Goal: Information Seeking & Learning: Learn about a topic

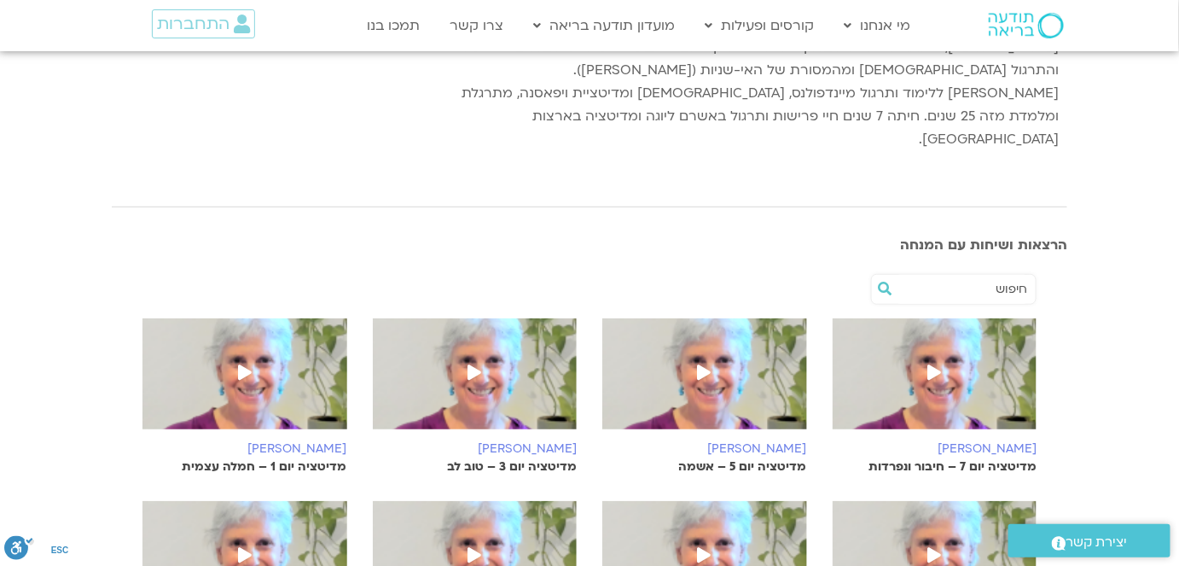
scroll to position [310, 0]
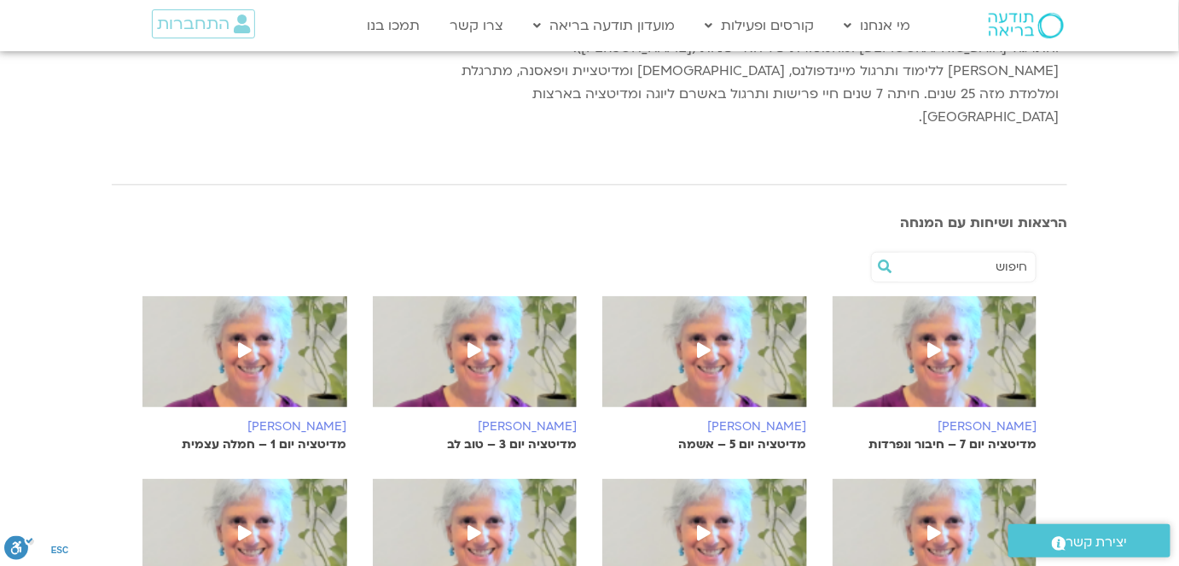
click at [702, 342] on icon at bounding box center [705, 349] width 14 height 15
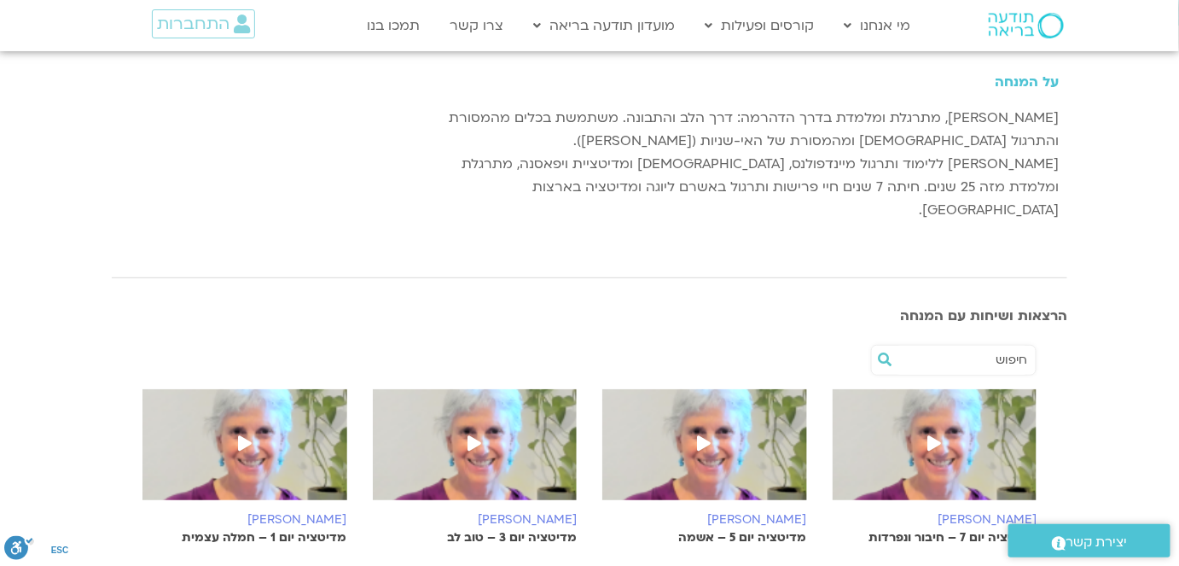
scroll to position [77, 0]
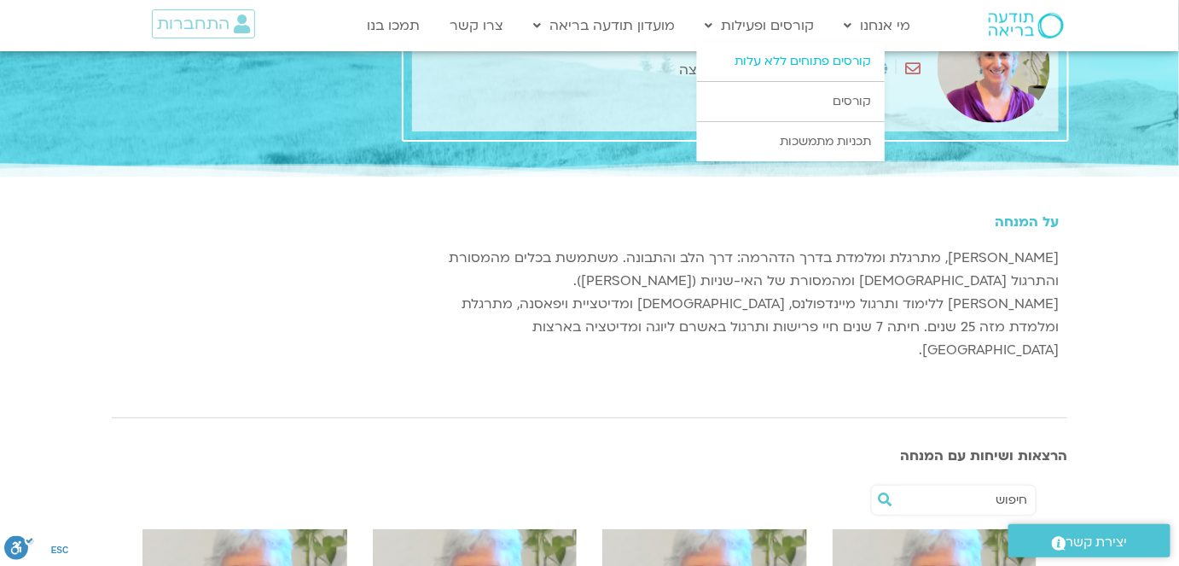
click at [806, 64] on link "קורסים פתוחים ללא עלות" at bounding box center [791, 61] width 188 height 39
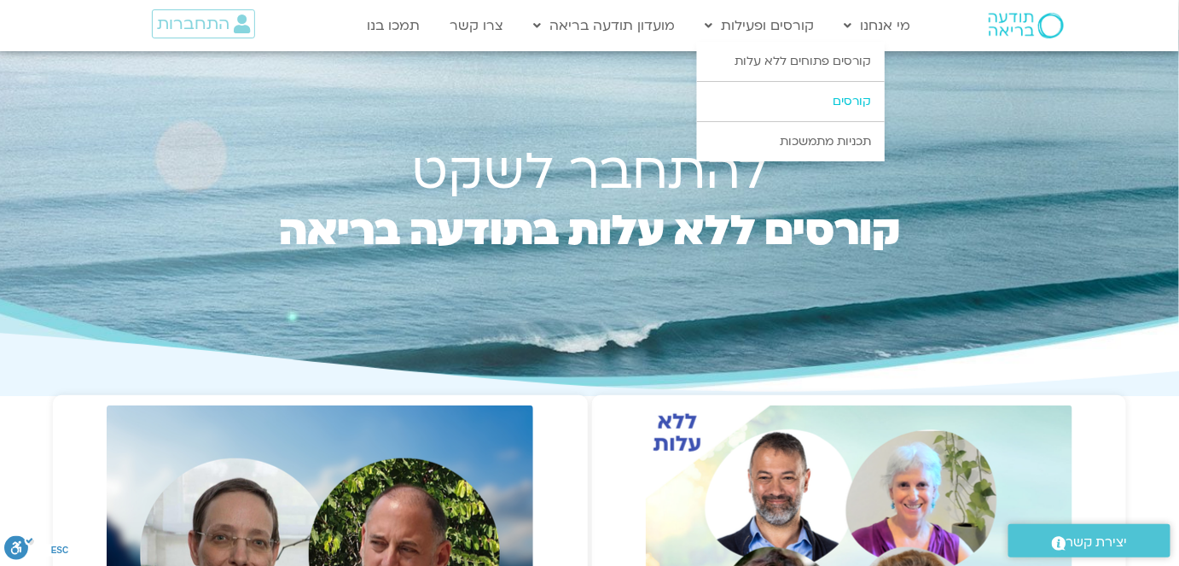
click at [856, 101] on link "קורסים" at bounding box center [791, 101] width 188 height 39
